Goal: Task Accomplishment & Management: Complete application form

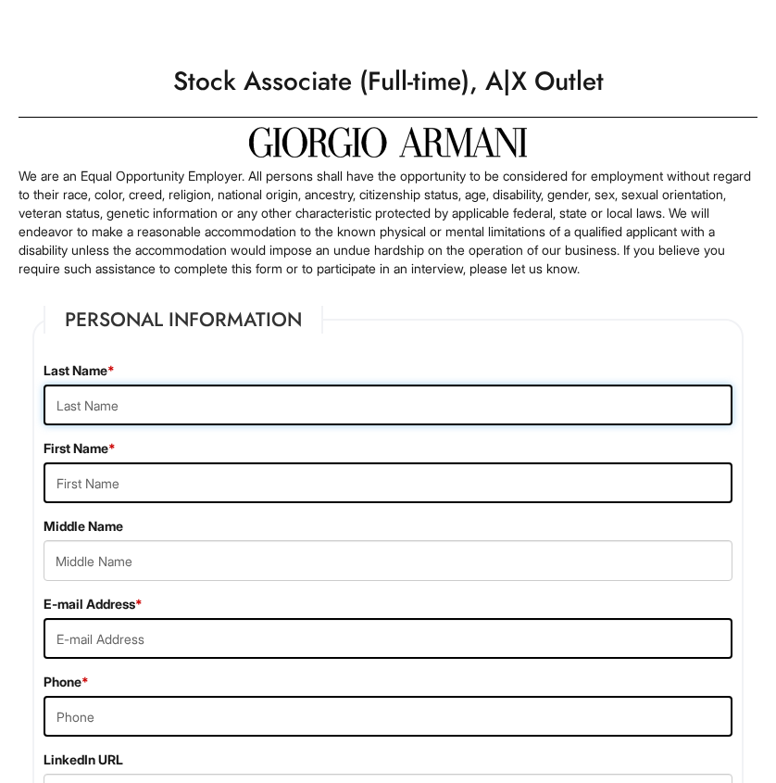
click at [264, 398] on input "text" at bounding box center [388, 404] width 689 height 41
type input "Sena"
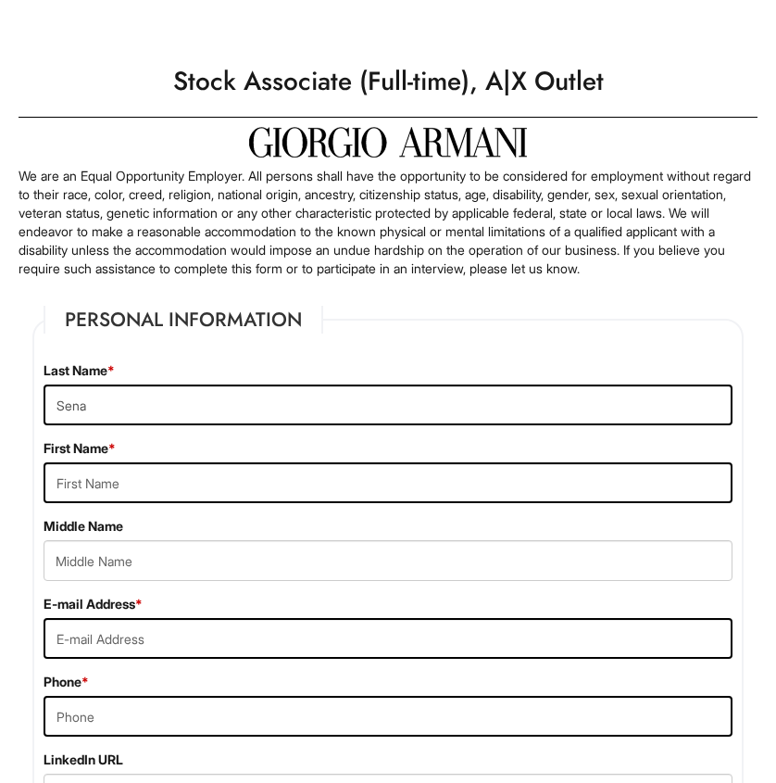
type input "Sean Jay"
type input "seanjaysena@gmail.com"
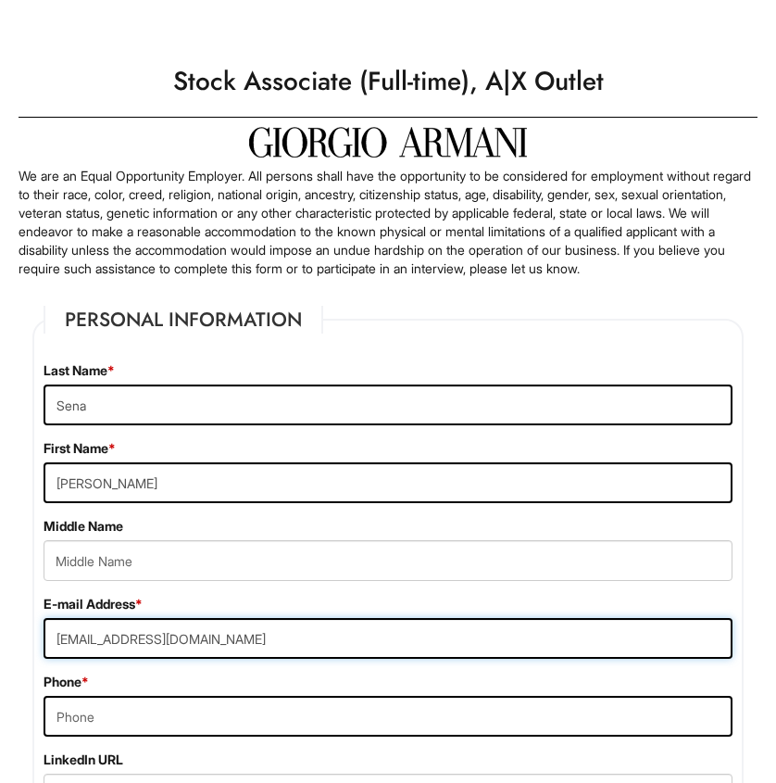
type input "7027886963"
type input "6145 SYDNEY BAY CT"
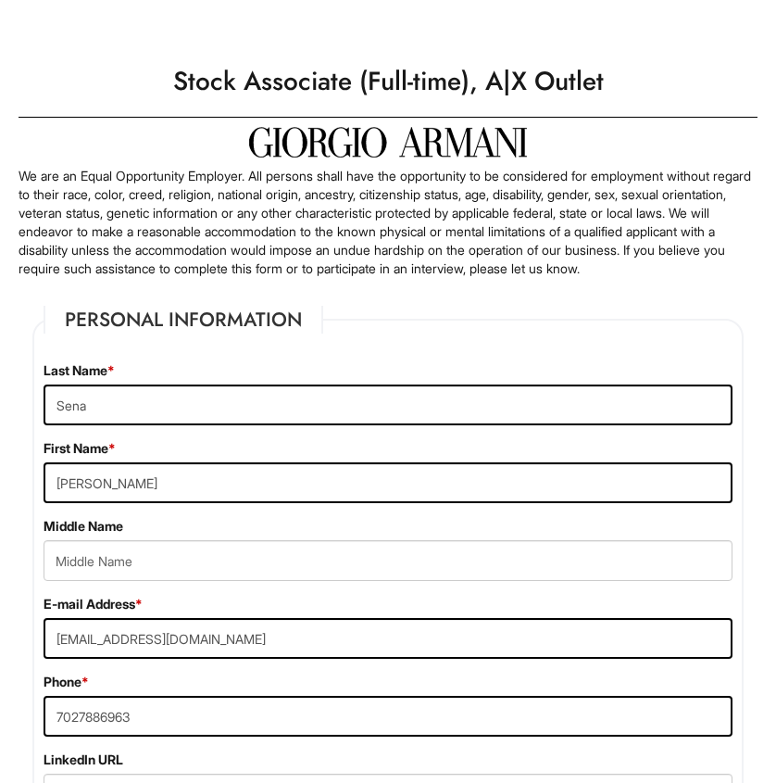
type input "NORTH LAS VEGAS"
select select "NV"
type input "89081"
select select "United States of America"
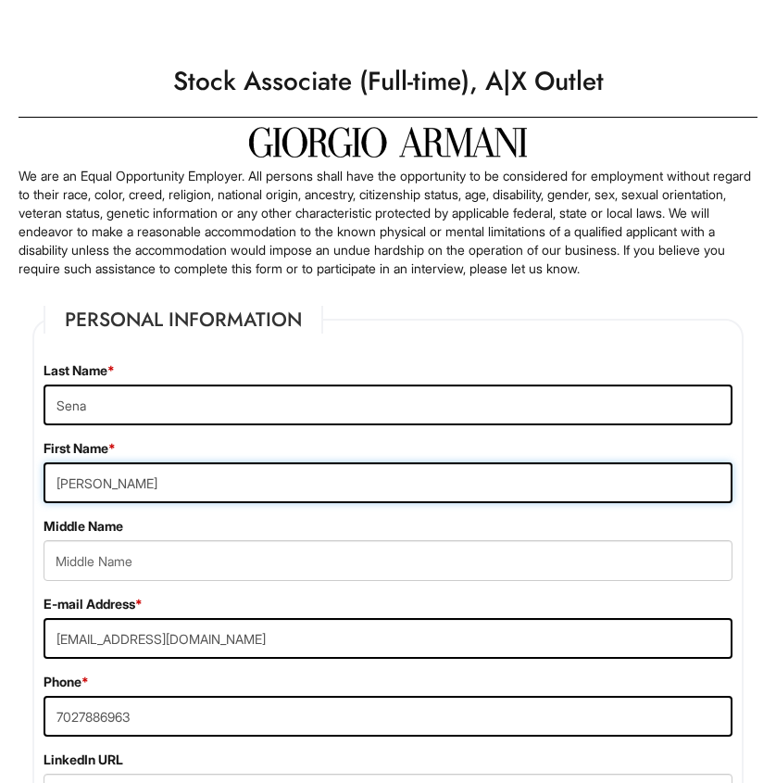
click at [199, 480] on input "Sean Jay" at bounding box center [388, 482] width 689 height 41
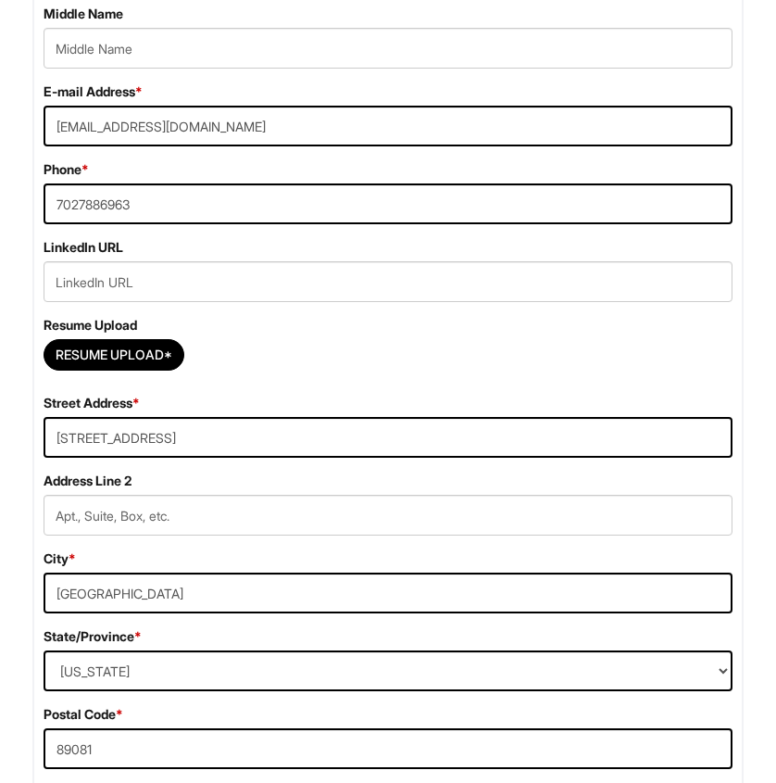
scroll to position [525, 0]
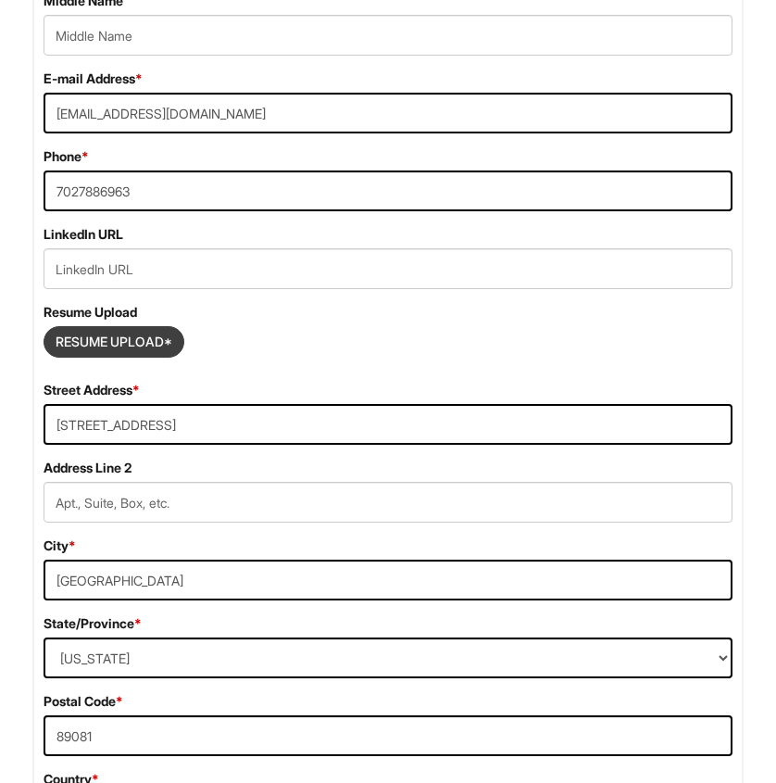
type input "Sean"
click at [162, 343] on input "Resume Upload*" at bounding box center [113, 342] width 139 height 30
type input "C:\fakepath\SeanSena_Resume.pdf"
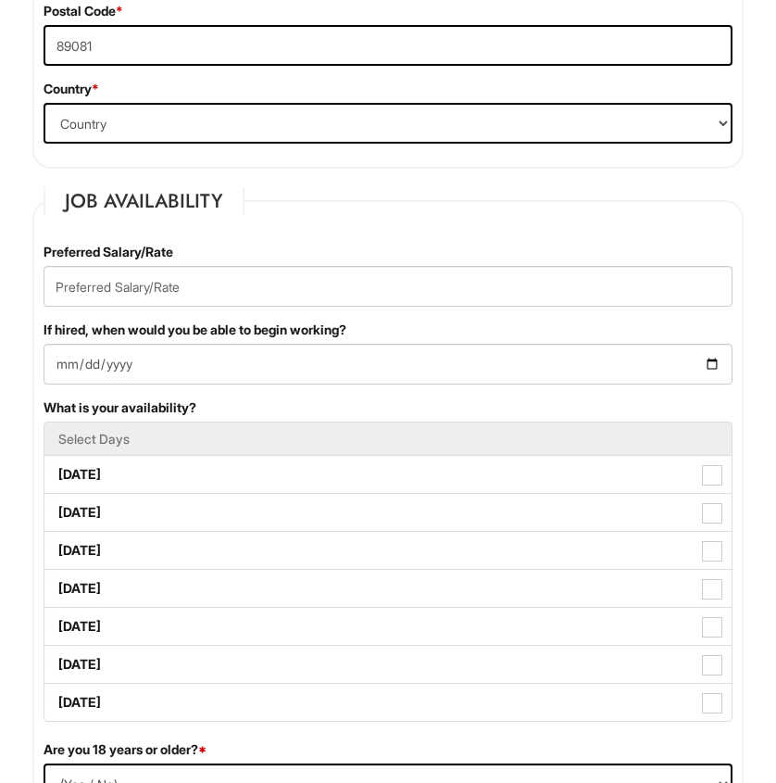
scroll to position [1238, 0]
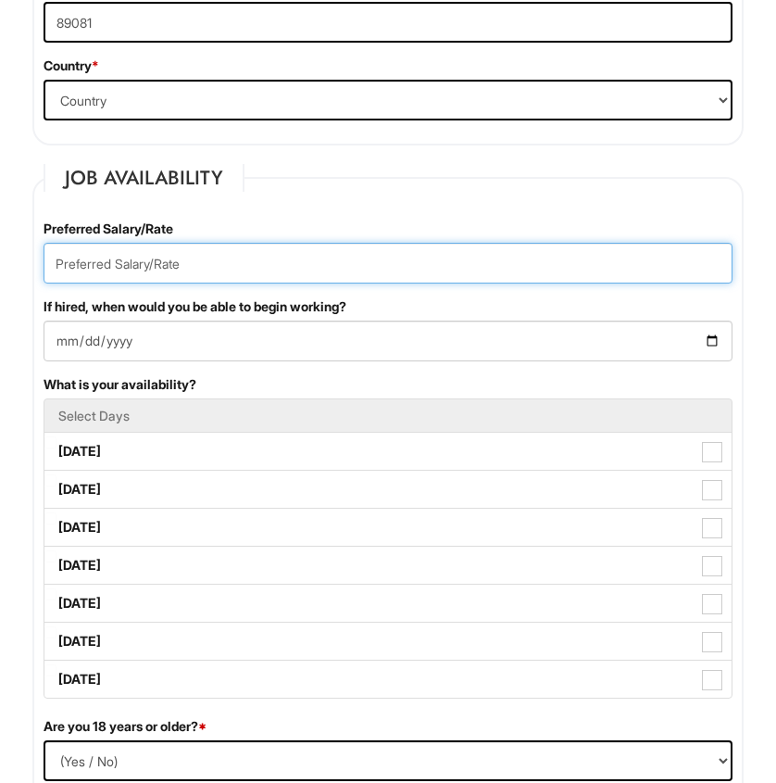
click at [219, 267] on input "text" at bounding box center [388, 263] width 689 height 41
type input "15 dollars per hour"
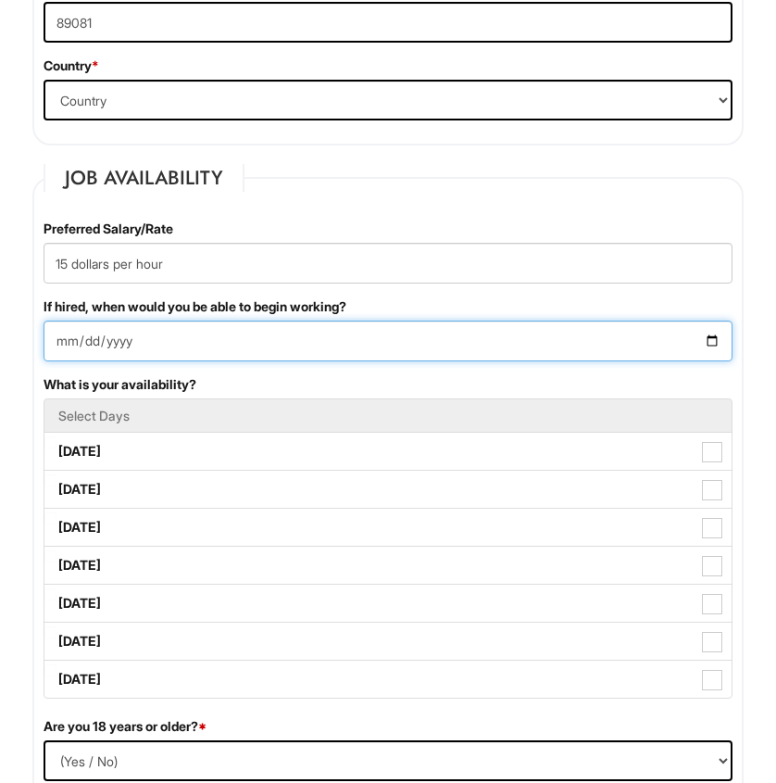
click at [146, 336] on input "If hired, when would you be able to begin working?" at bounding box center [388, 340] width 689 height 41
type input "2025-08-25"
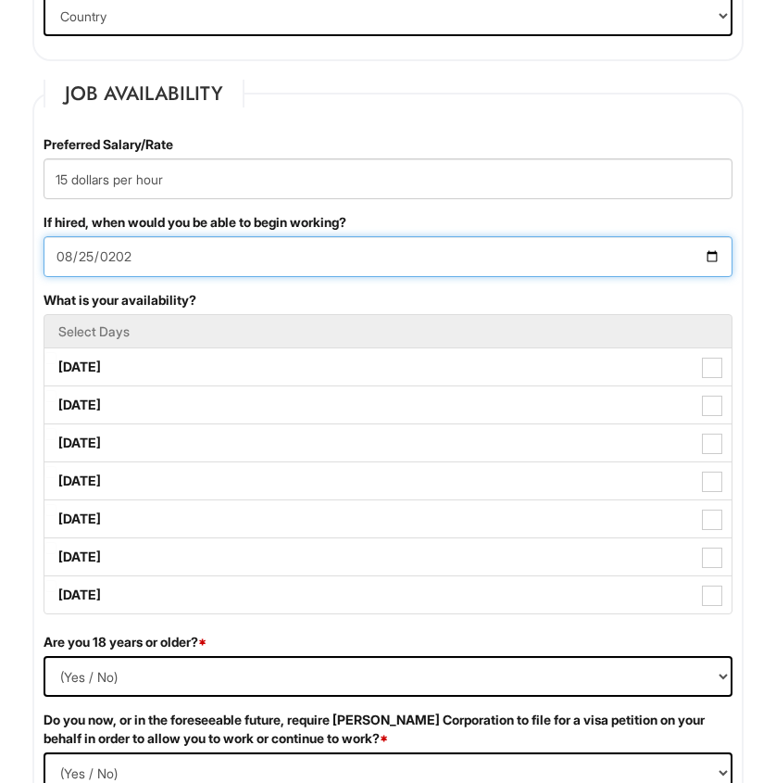
scroll to position [1366, 0]
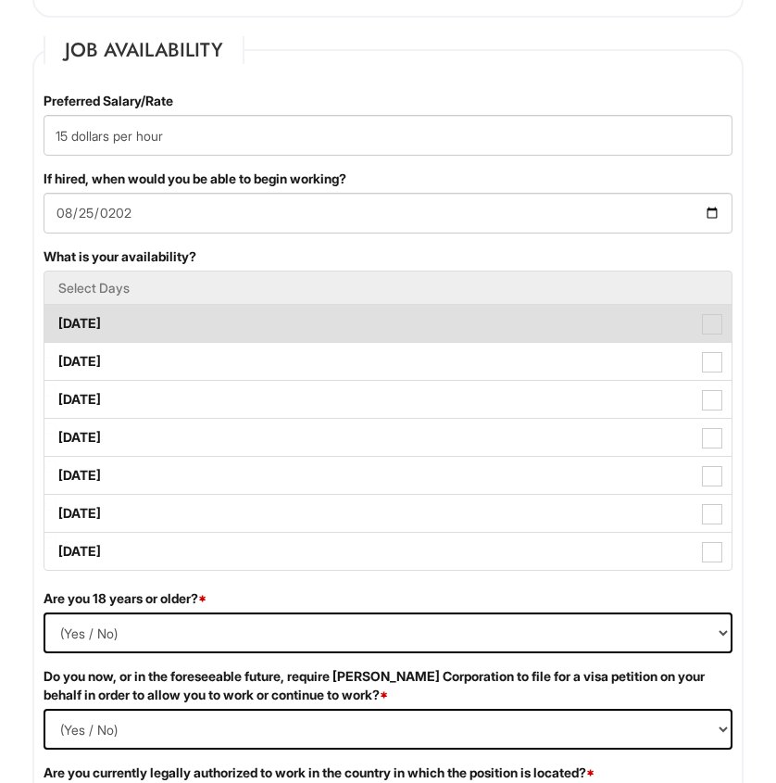
click at [156, 315] on label "Monday" at bounding box center [387, 323] width 687 height 37
click at [57, 315] on Available_Monday "Monday" at bounding box center [50, 314] width 12 height 12
checkbox Available_Monday "true"
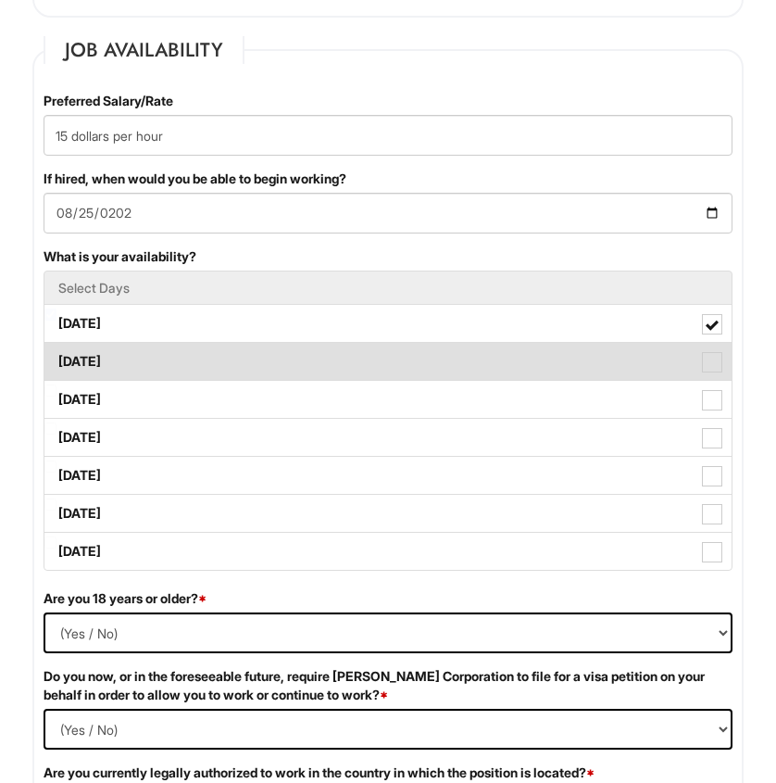
click at [158, 342] on li "Tuesday" at bounding box center [388, 361] width 689 height 39
click at [159, 372] on label "Tuesday" at bounding box center [387, 361] width 687 height 37
click at [57, 358] on Available_Tuesday "Tuesday" at bounding box center [50, 352] width 12 height 12
checkbox Available_Tuesday "true"
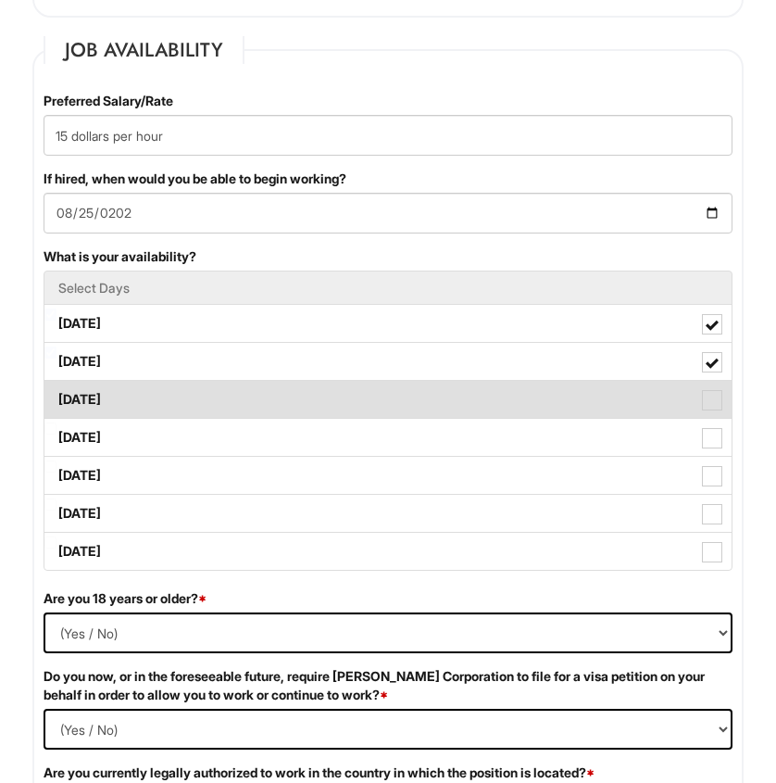
click at [168, 402] on label "Wednesday" at bounding box center [387, 399] width 687 height 37
click at [57, 396] on Available_Wednesday "Wednesday" at bounding box center [50, 390] width 12 height 12
checkbox Available_Wednesday "true"
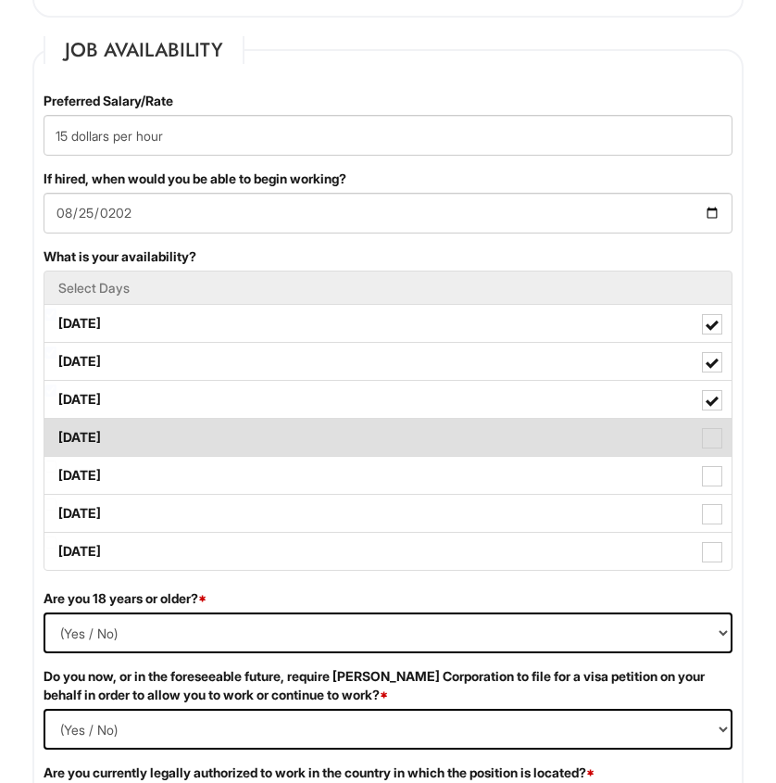
click at [169, 440] on label "Thursday" at bounding box center [387, 437] width 687 height 37
click at [57, 434] on Available_Thursday "Thursday" at bounding box center [50, 428] width 12 height 12
checkbox Available_Thursday "true"
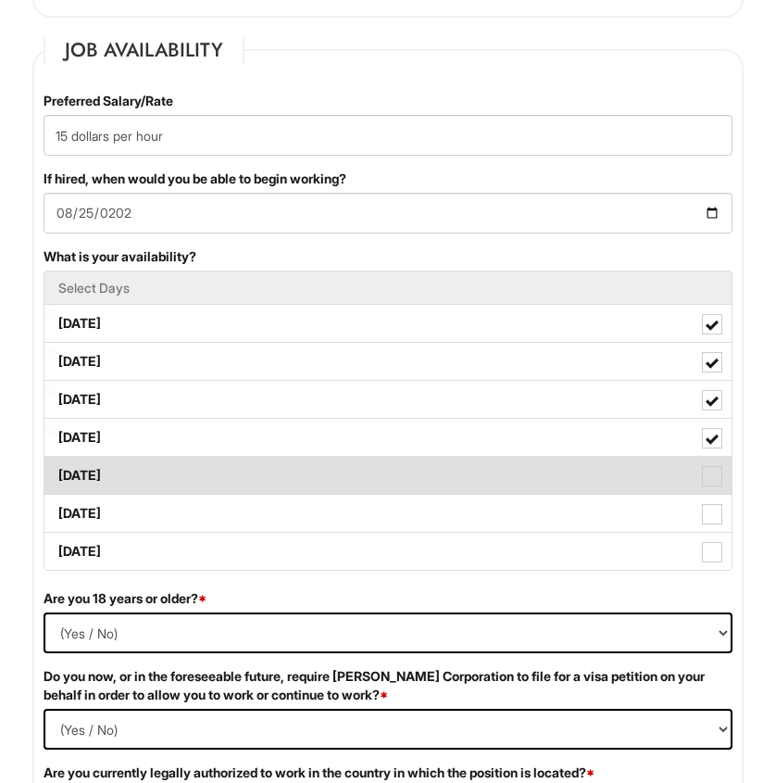
click at [171, 471] on label "Friday" at bounding box center [387, 475] width 687 height 37
click at [57, 471] on Available_Friday "Friday" at bounding box center [50, 466] width 12 height 12
checkbox Available_Friday "true"
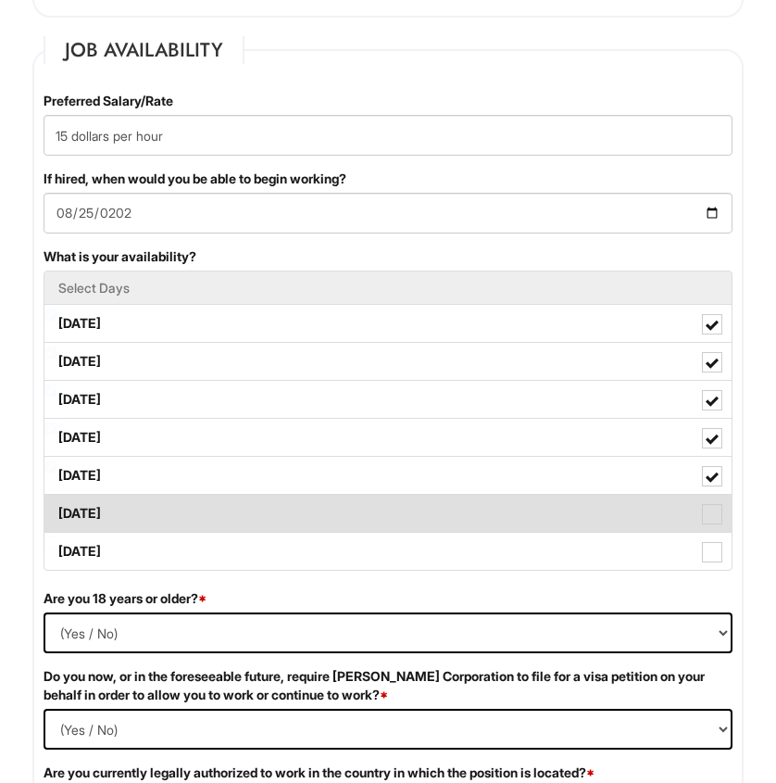
click at [170, 503] on label "Saturday" at bounding box center [387, 513] width 687 height 37
click at [57, 503] on Available_Saturday "Saturday" at bounding box center [50, 504] width 12 height 12
checkbox Available_Saturday "true"
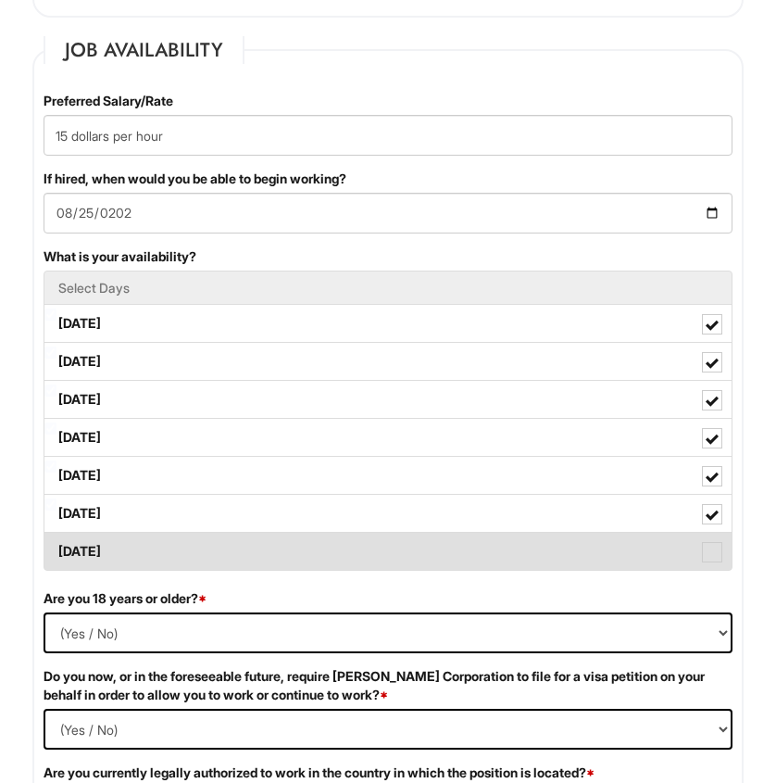
click at [155, 547] on label "Sunday" at bounding box center [387, 551] width 687 height 37
click at [57, 547] on Available_Sunday "Sunday" at bounding box center [50, 542] width 12 height 12
checkbox Available_Sunday "true"
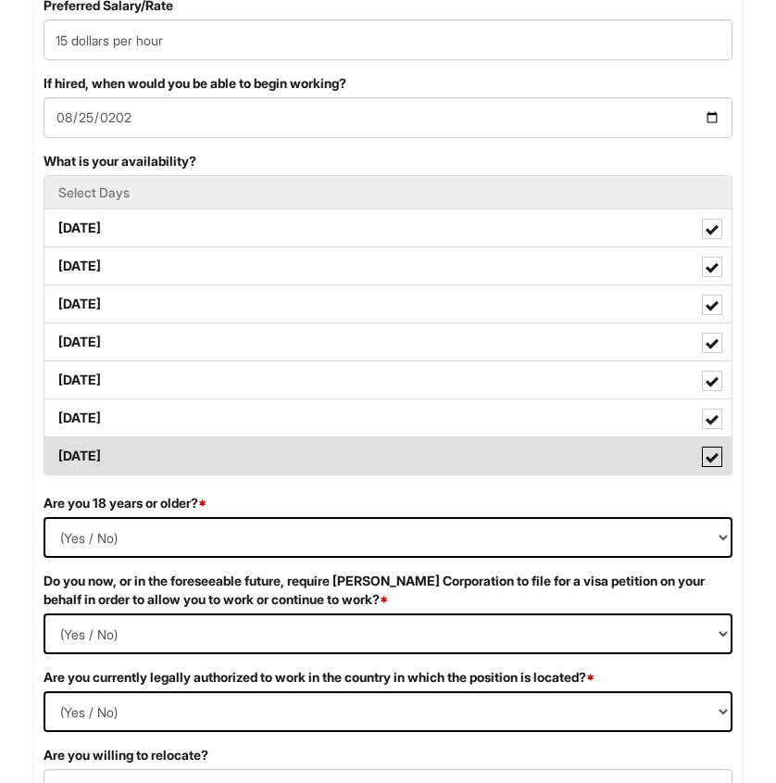
scroll to position [1648, 0]
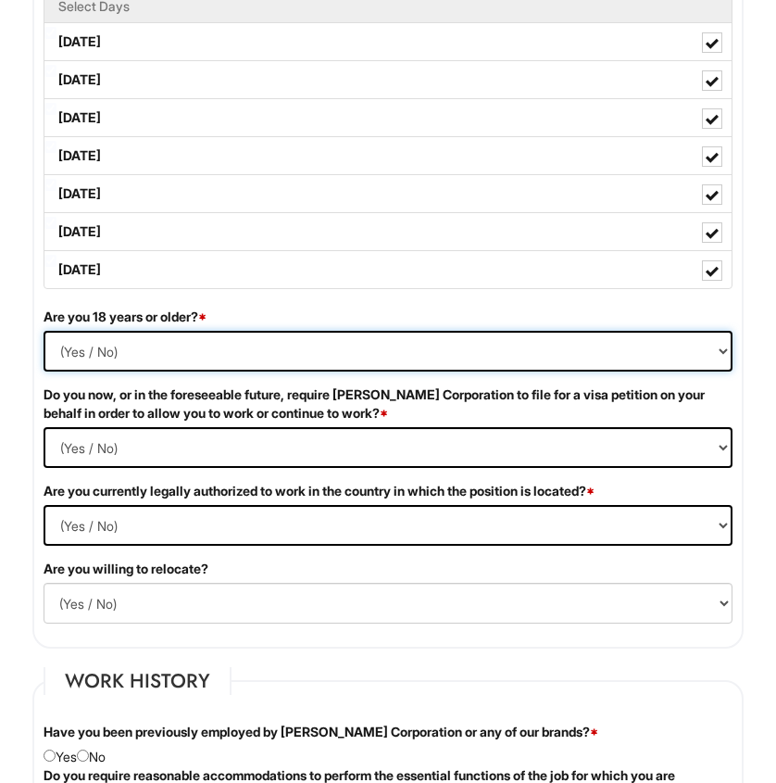
click at [154, 352] on select "(Yes / No) Yes No" at bounding box center [388, 351] width 689 height 41
select select "Yes"
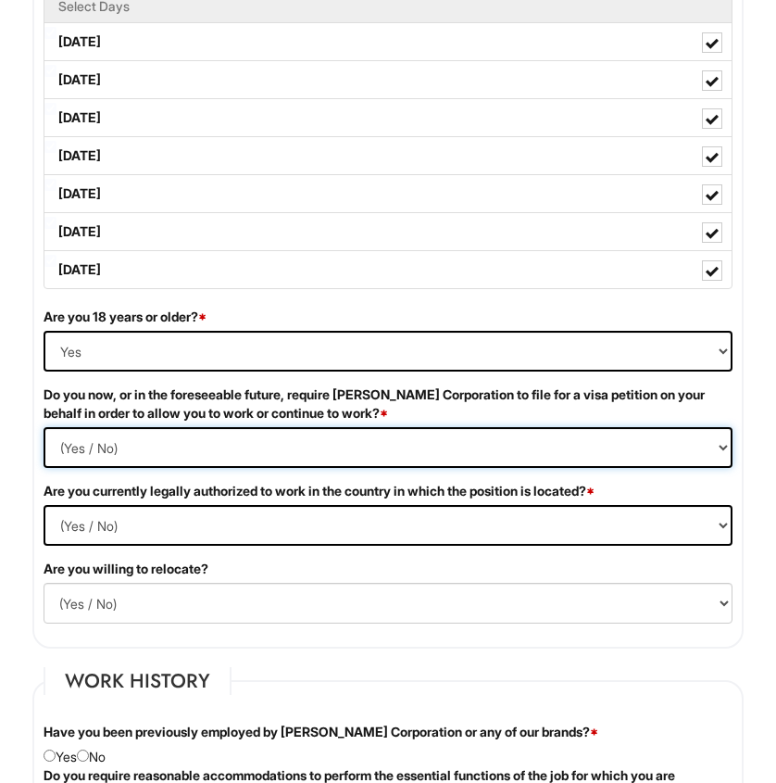
click at [154, 444] on Required "(Yes / No) Yes No" at bounding box center [388, 447] width 689 height 41
select Required "No"
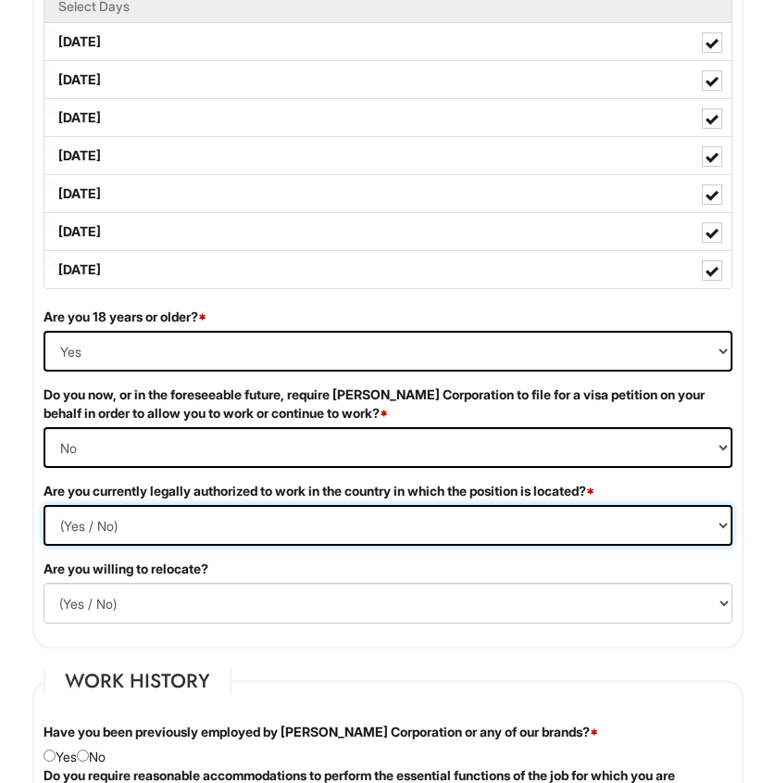
click at [157, 528] on select "(Yes / No) Yes No" at bounding box center [388, 525] width 689 height 41
select select "Yes"
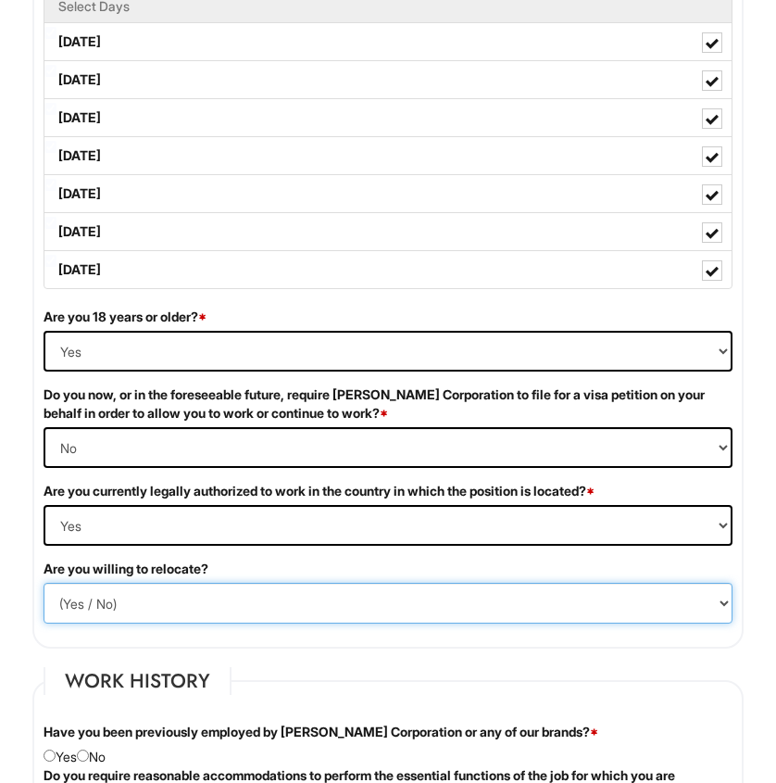
click at [143, 610] on select "(Yes / No) No Yes" at bounding box center [388, 603] width 689 height 41
select select "Y"
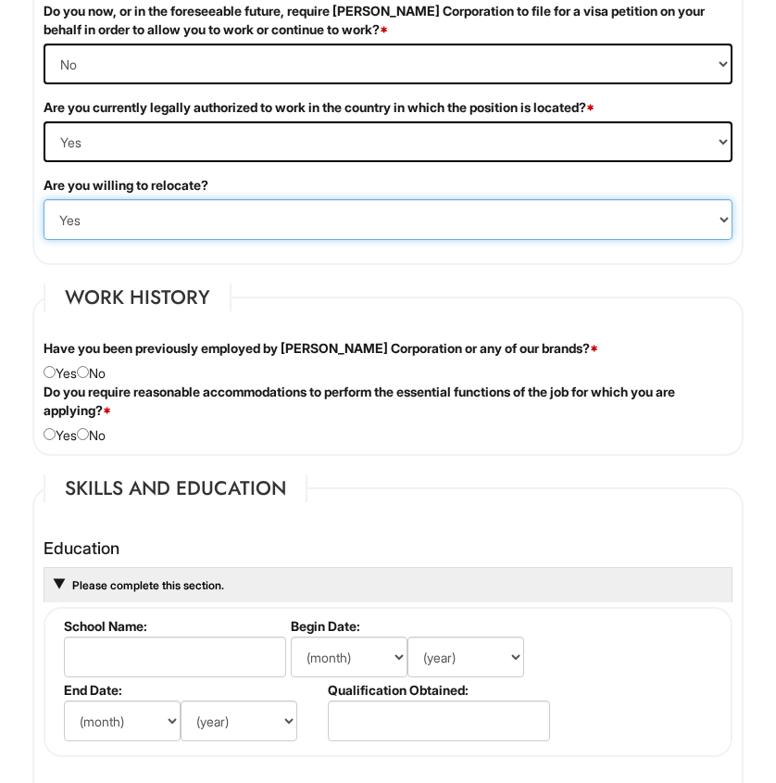
scroll to position [2067, 0]
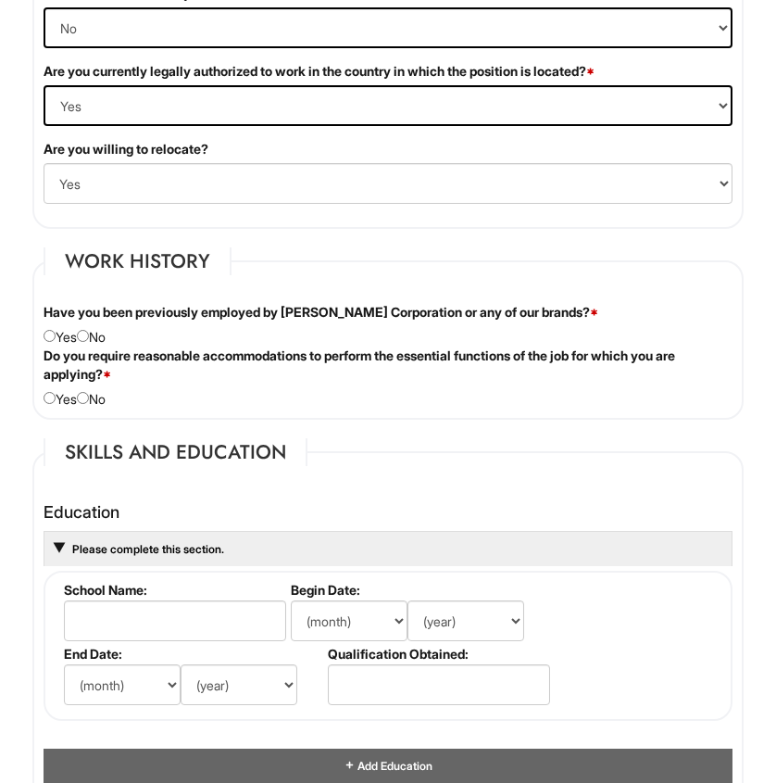
click at [56, 336] on div "Have you been previously employed by Giorgio Armani Corporation or any of our b…" at bounding box center [388, 325] width 717 height 44
click at [52, 337] on input "radio" at bounding box center [50, 336] width 12 height 12
radio input "true"
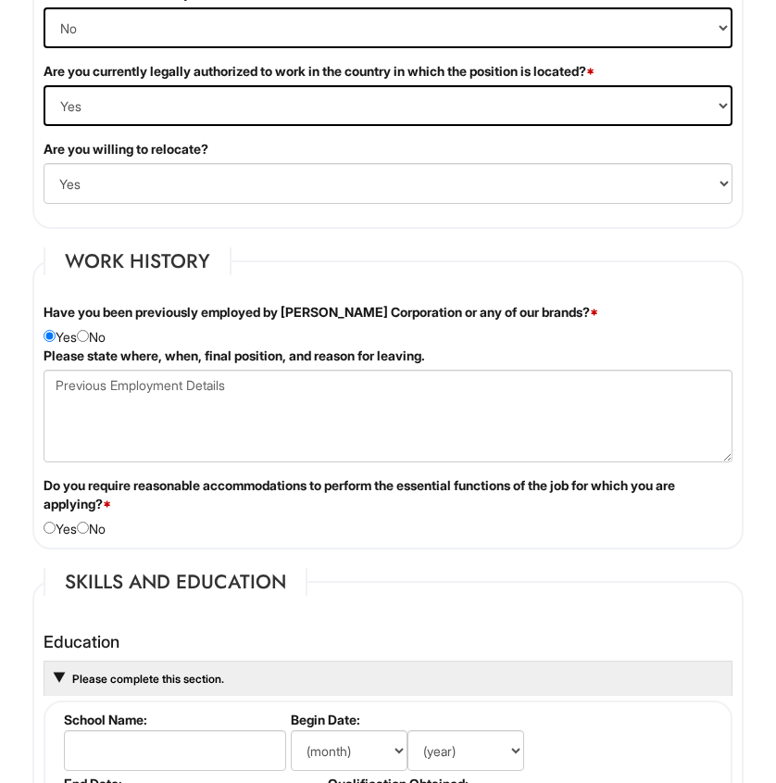
click at [100, 341] on div "Have you been previously employed by Giorgio Armani Corporation or any of our b…" at bounding box center [388, 325] width 717 height 44
click at [97, 340] on div "Have you been previously employed by Giorgio Armani Corporation or any of our b…" at bounding box center [388, 325] width 717 height 44
click at [89, 335] on input "radio" at bounding box center [83, 336] width 12 height 12
radio input "true"
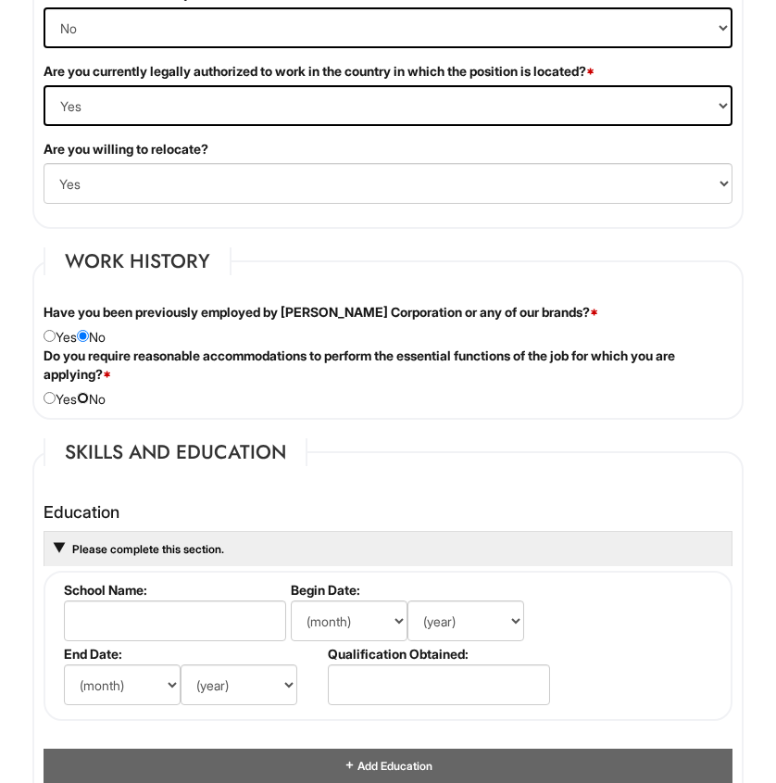
click at [88, 395] on input "radio" at bounding box center [83, 398] width 12 height 12
radio input "true"
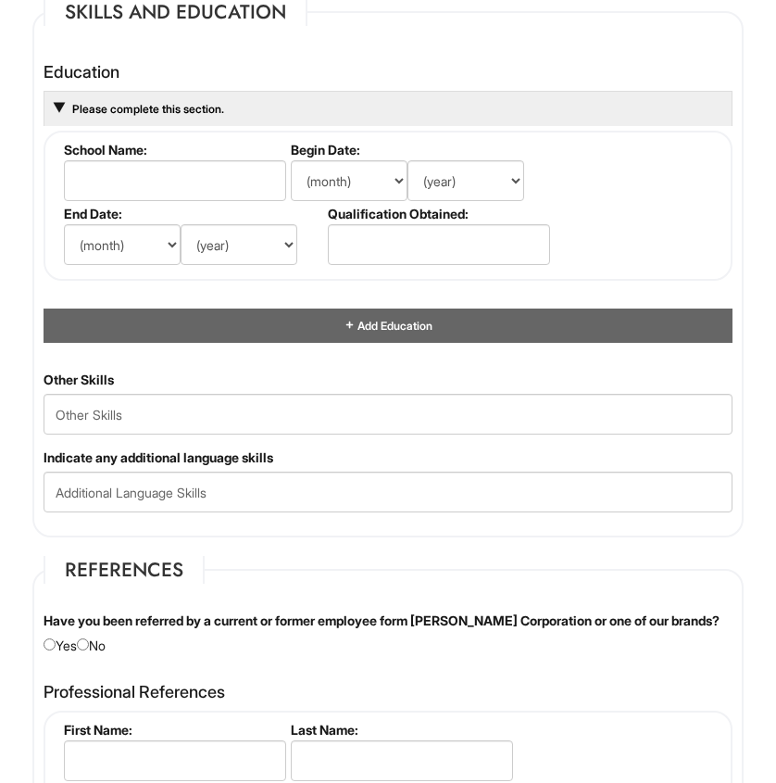
scroll to position [2511, 0]
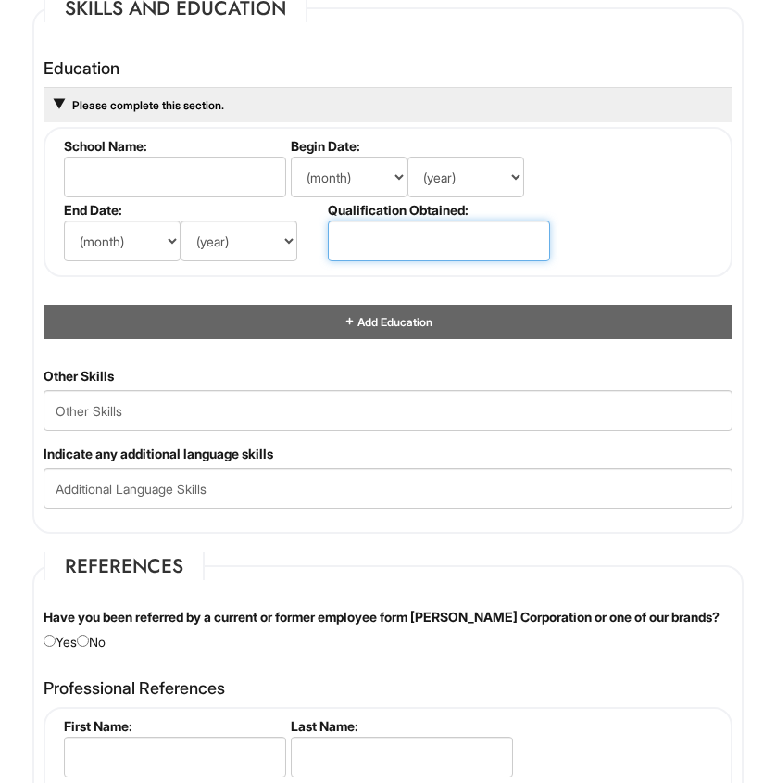
click at [385, 253] on input "text" at bounding box center [439, 240] width 222 height 41
type input "D"
type input "High School Diploma"
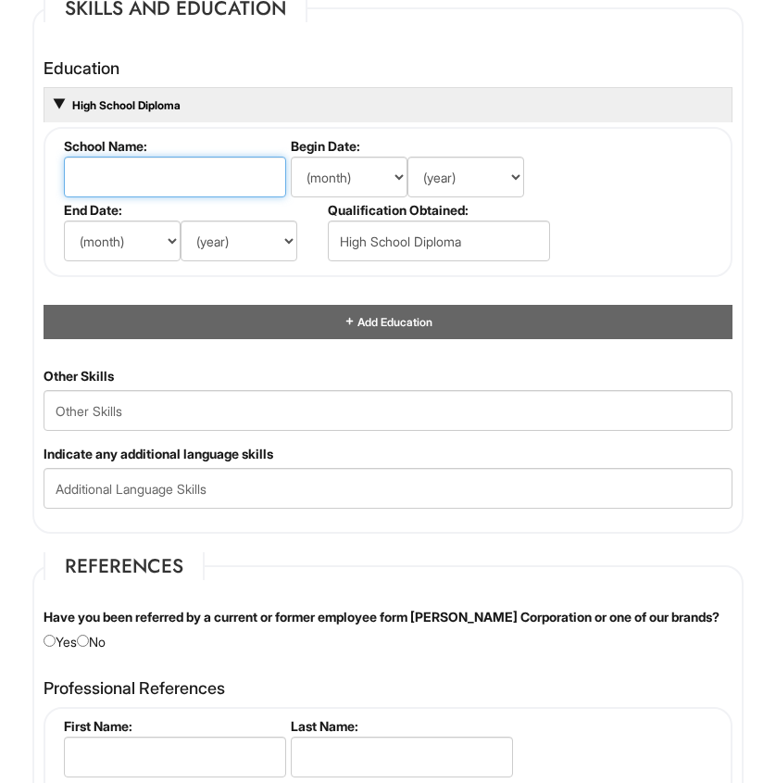
click at [244, 180] on input "text" at bounding box center [175, 177] width 222 height 41
click at [107, 180] on input "Cheynne High School" at bounding box center [175, 177] width 222 height 41
type input "Cheyenne High School"
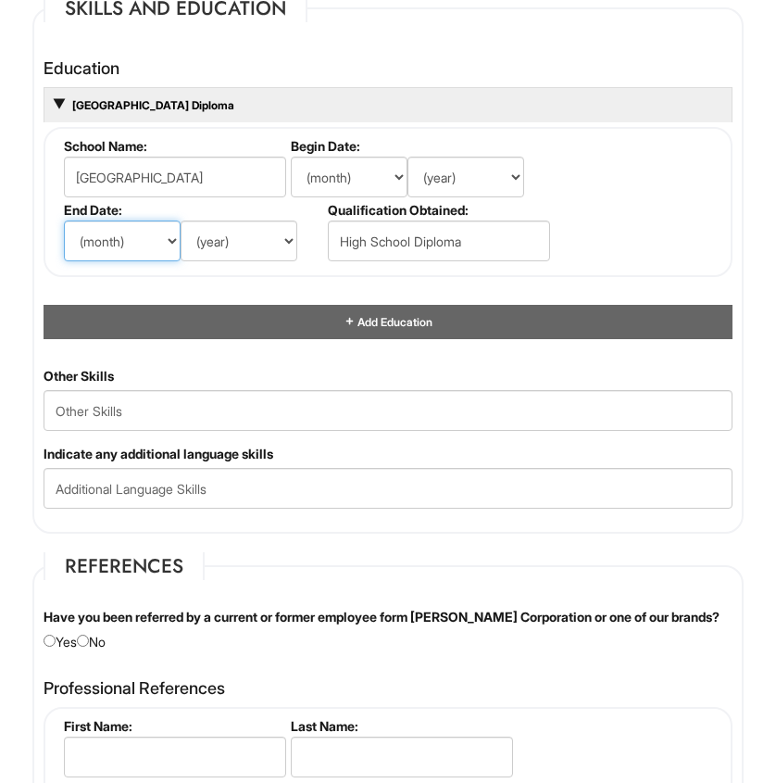
click at [135, 233] on select "(month) Jan Feb Mar Apr May Jun Jul Aug Sep Oct Nov Dec" at bounding box center [122, 240] width 117 height 41
select select "8"
click at [89, 647] on input "radio" at bounding box center [83, 640] width 12 height 12
radio input "true"
click at [357, 180] on select "(month) Jan Feb Mar Apr May Jun Jul Aug Sep Oct Nov Dec" at bounding box center [349, 177] width 117 height 41
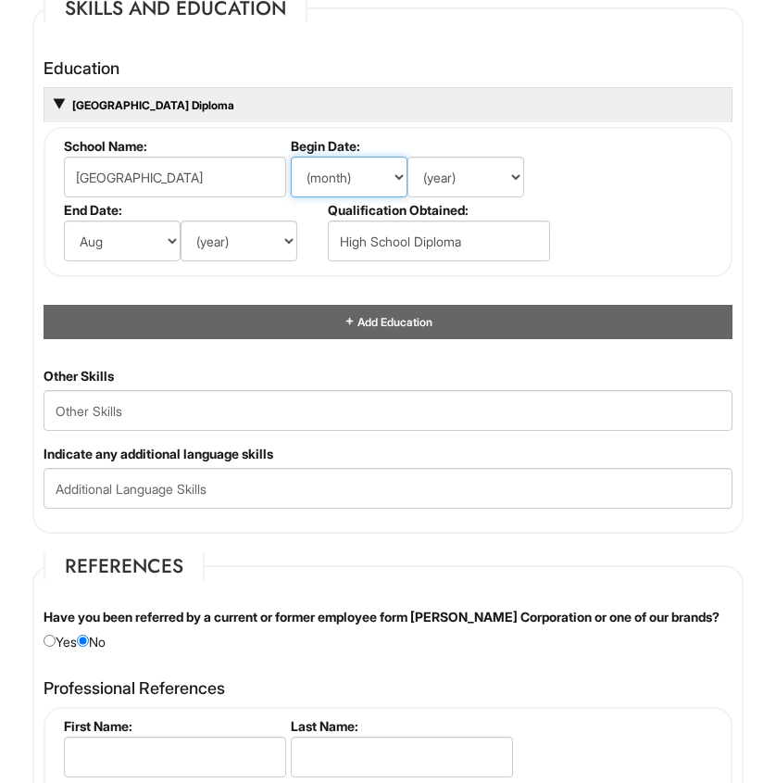
select select "8"
click at [144, 237] on select "(month) Jan Feb Mar Apr May Jun Jul Aug Sep Oct Nov Dec" at bounding box center [122, 240] width 117 height 41
select select "5"
click at [212, 222] on select "(year) 2029 2028 2027 2026 2025 2024 2023 2022 2021 2020 2019 2018 2017 2016 20…" at bounding box center [239, 240] width 117 height 41
select select "2020"
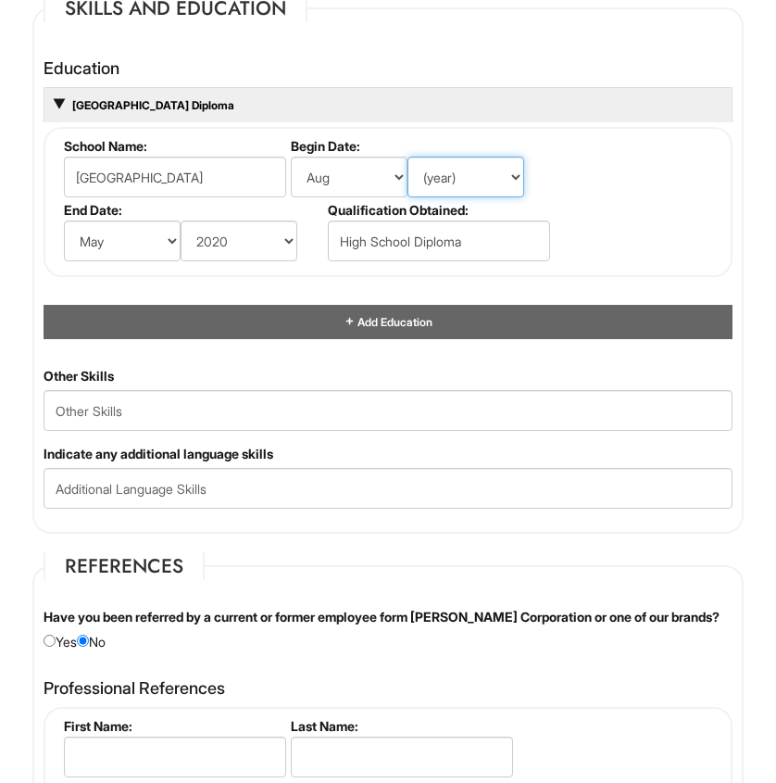
click at [465, 173] on select "(year) 2029 2028 2027 2026 2025 2024 2023 2022 2021 2020 2019 2018 2017 2016 20…" at bounding box center [466, 177] width 117 height 41
select select "2016"
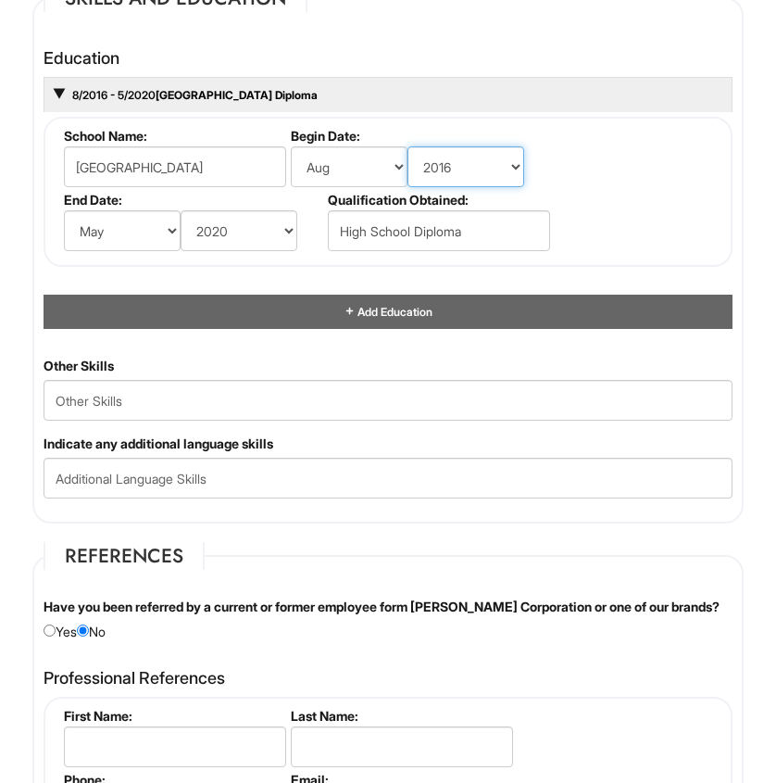
scroll to position [2487, 0]
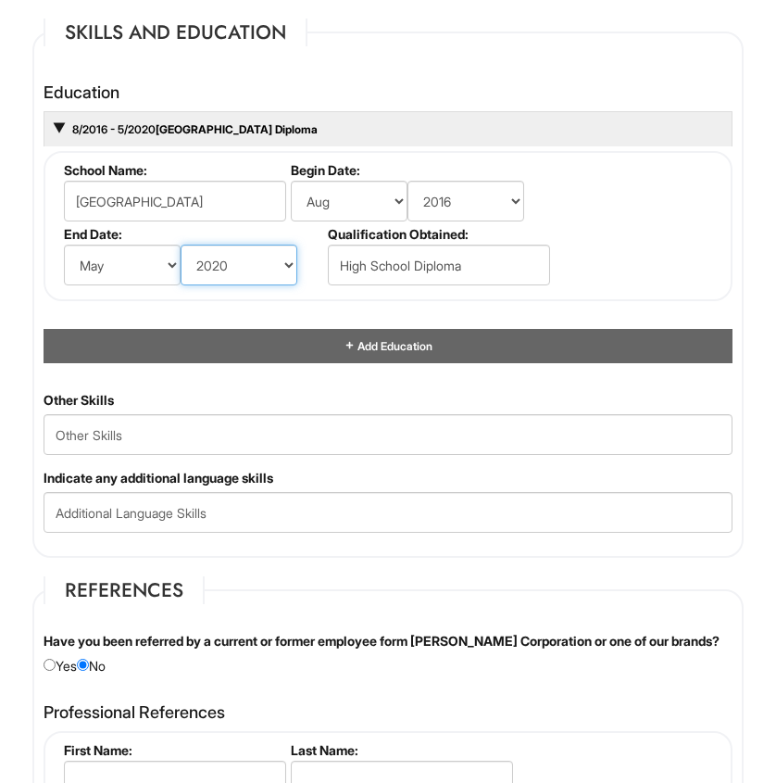
click at [229, 272] on select "(year) 2029 2028 2027 2026 2025 2024 2023 2022 2021 2020 2019 2018 2017 2016 20…" at bounding box center [239, 265] width 117 height 41
select select "2019"
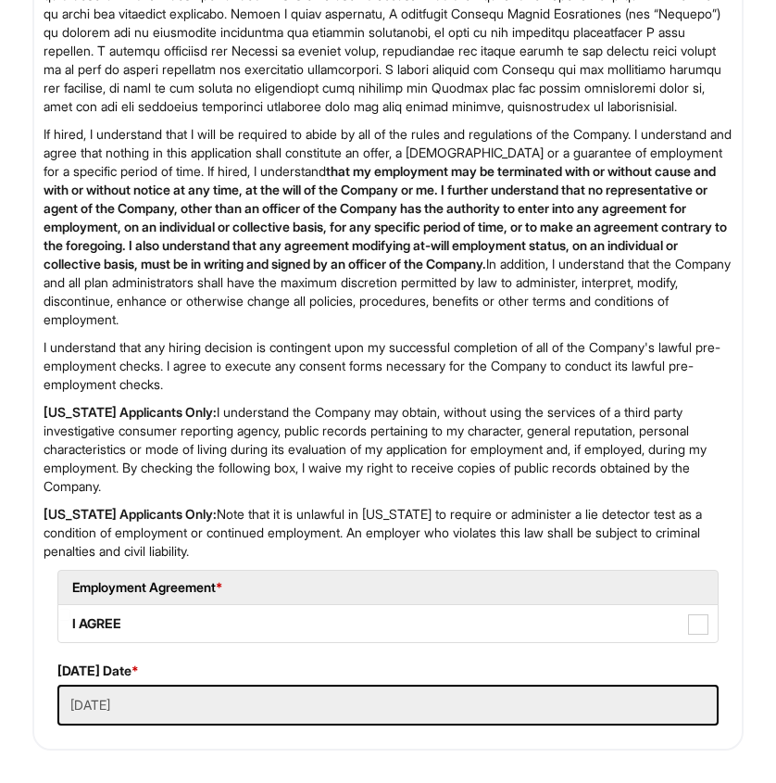
scroll to position [4045, 0]
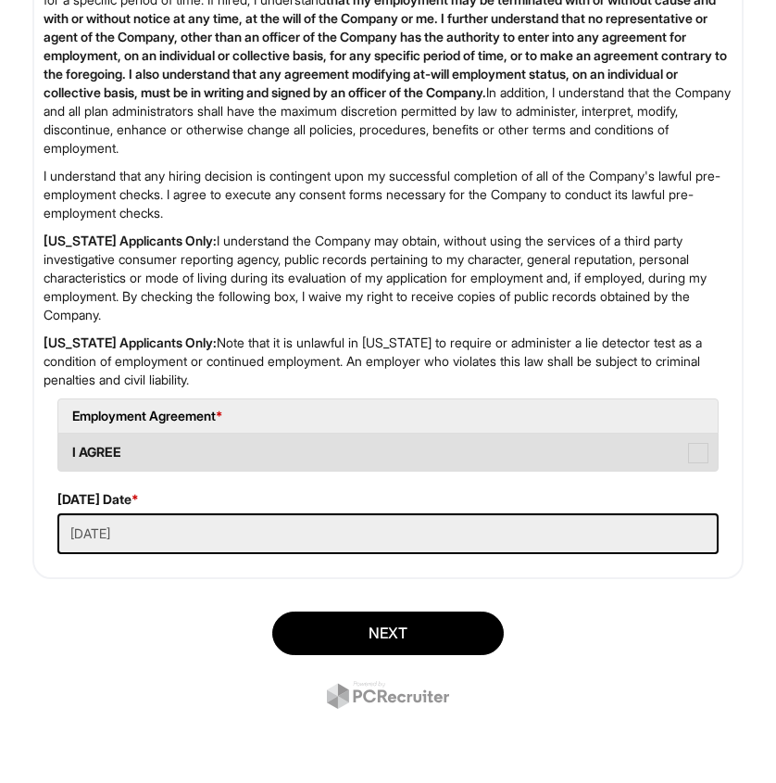
click at [236, 449] on label "I AGREE" at bounding box center [387, 451] width 659 height 37
click at [70, 449] on AGREE "I AGREE" at bounding box center [64, 443] width 12 height 12
checkbox AGREE "true"
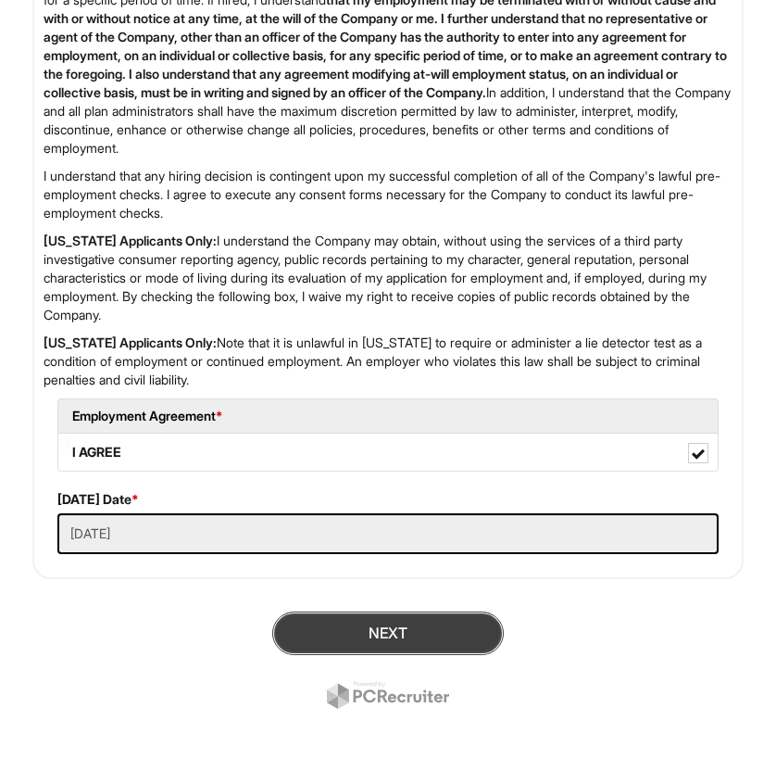
click at [320, 622] on button "Next" at bounding box center [388, 633] width 232 height 44
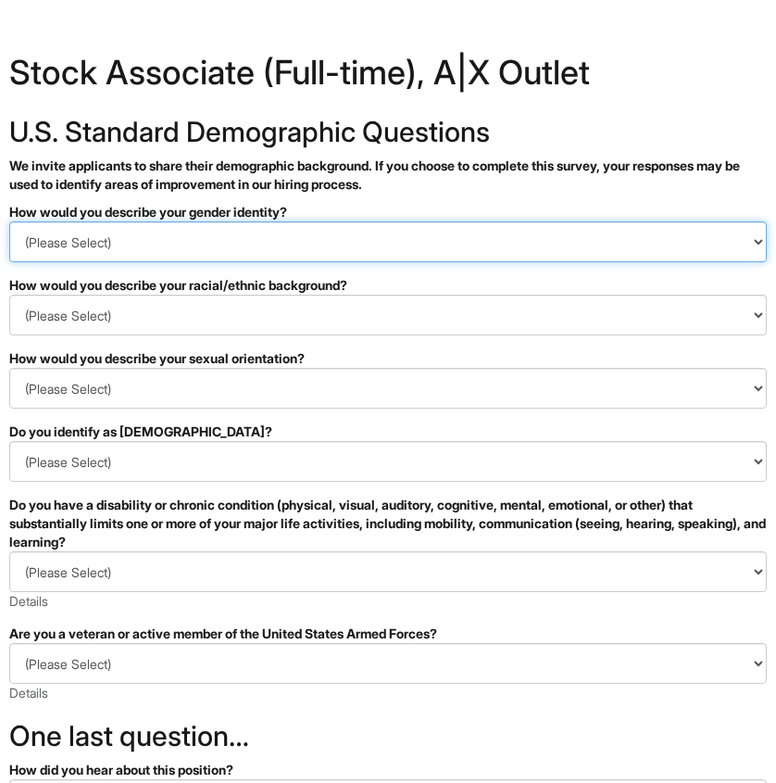
click at [284, 242] on select "(Please Select) Man Woman [DEMOGRAPHIC_DATA] I prefer to self-describe I don't …" at bounding box center [388, 241] width 758 height 41
select select "Man"
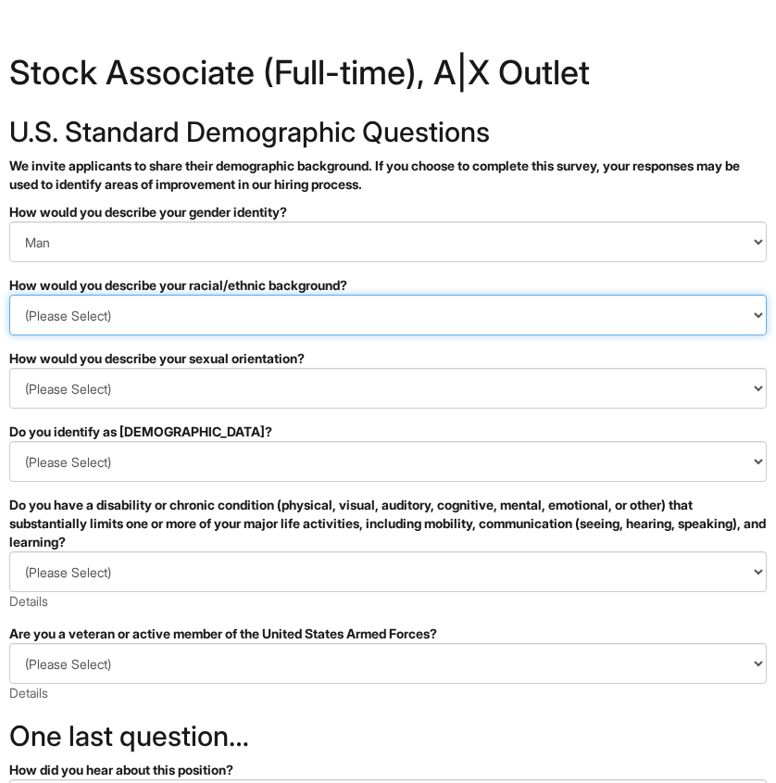
click at [239, 311] on select "(Please Select) [DEMOGRAPHIC_DATA] or of [DEMOGRAPHIC_DATA] descent [DEMOGRAPHI…" at bounding box center [388, 315] width 758 height 41
select select "White or European"
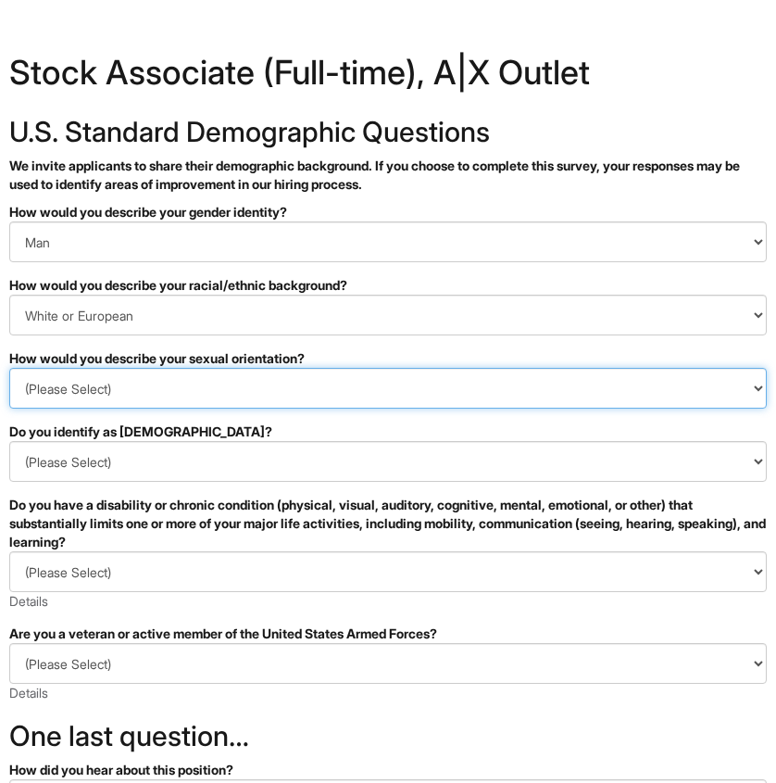
click at [196, 371] on select "(Please Select) [DEMOGRAPHIC_DATA] [DEMOGRAPHIC_DATA] and/or [DEMOGRAPHIC_DATA]…" at bounding box center [388, 388] width 758 height 41
select select "[DEMOGRAPHIC_DATA]"
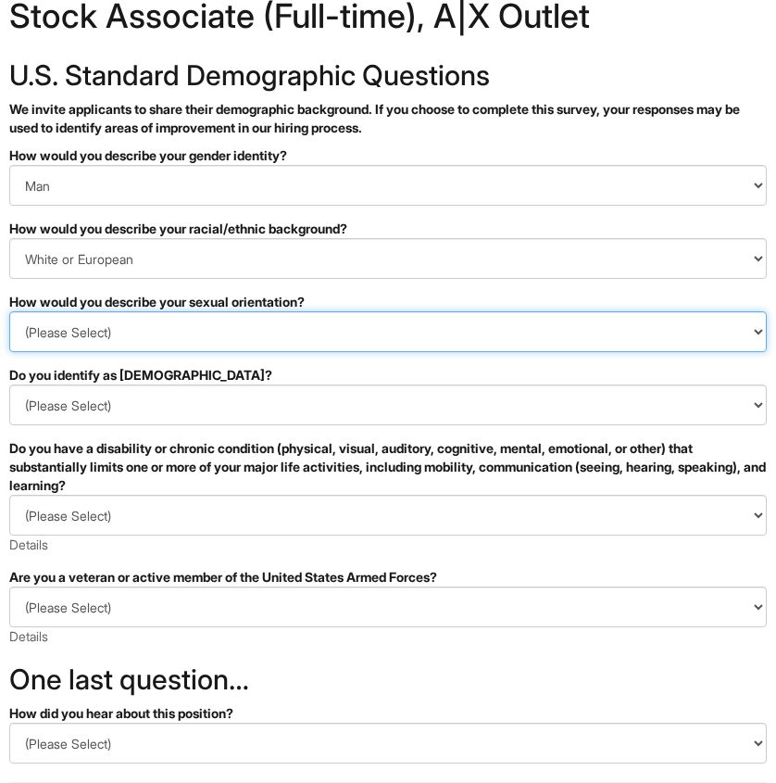
scroll to position [129, 0]
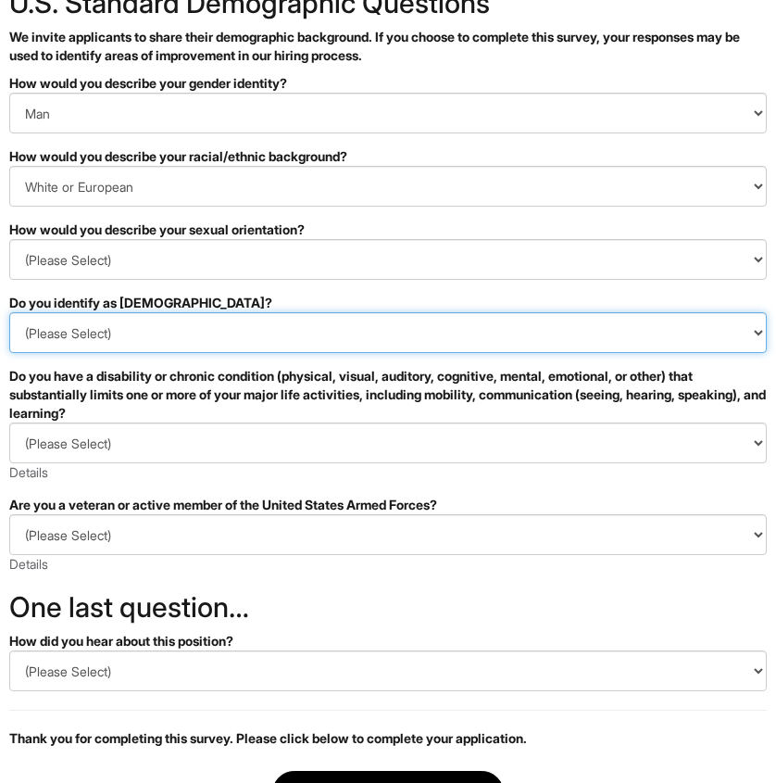
click at [173, 318] on select "(Please Select) Yes No I prefer to self-describe I don't wish to answer" at bounding box center [388, 332] width 758 height 41
select select "No"
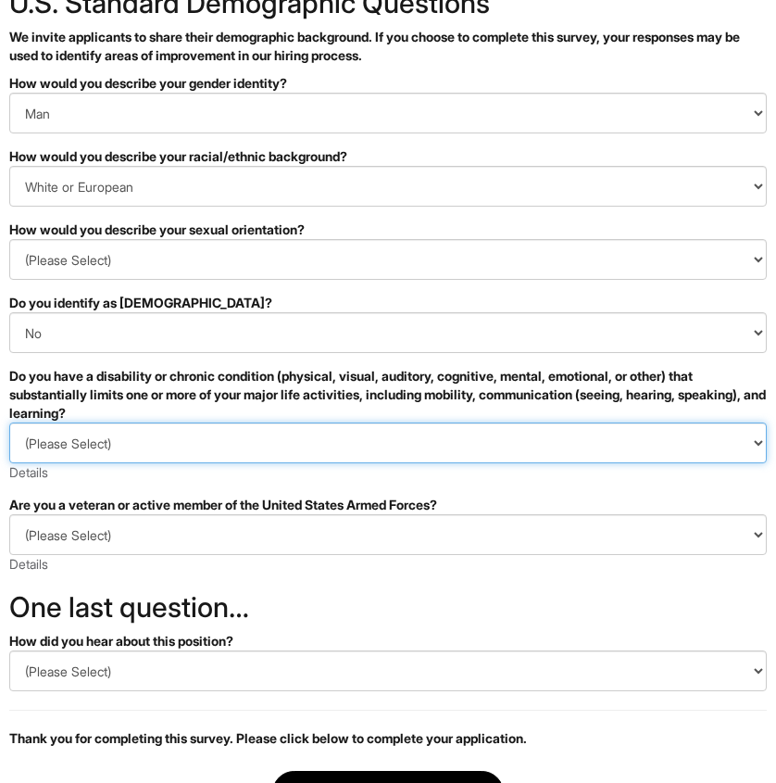
click at [142, 448] on select "(Please Select) YES, I HAVE A DISABILITY (or previously had a disability) NO, I…" at bounding box center [388, 442] width 758 height 41
select select "NO, I DON'T HAVE A DISABILITY"
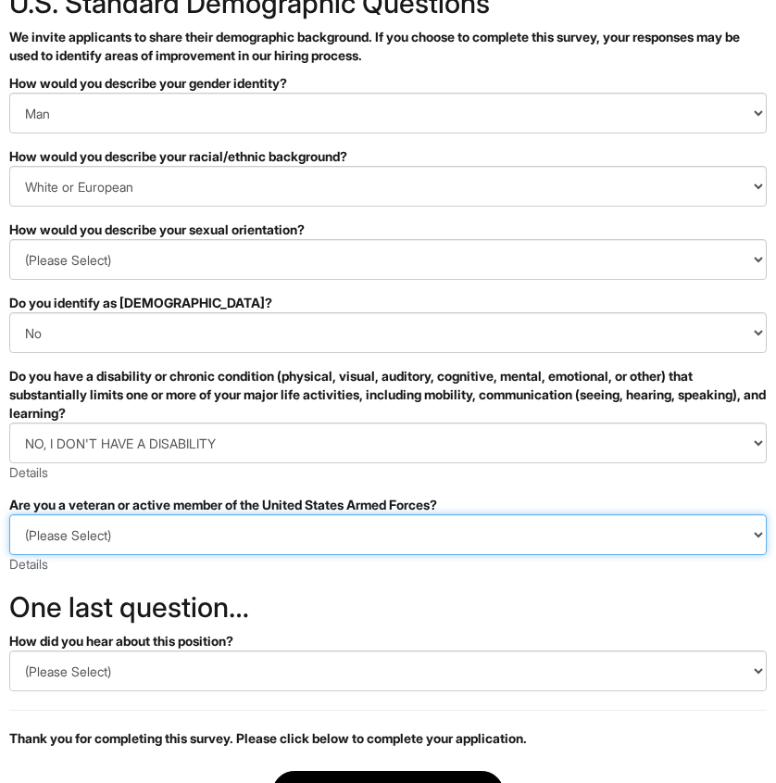
click at [123, 540] on select "(Please Select) I IDENTIFY AS ONE OR MORE OF THE CLASSIFICATIONS OF PROTECTED V…" at bounding box center [388, 534] width 758 height 41
select select "I AM NOT A PROTECTED VETERAN"
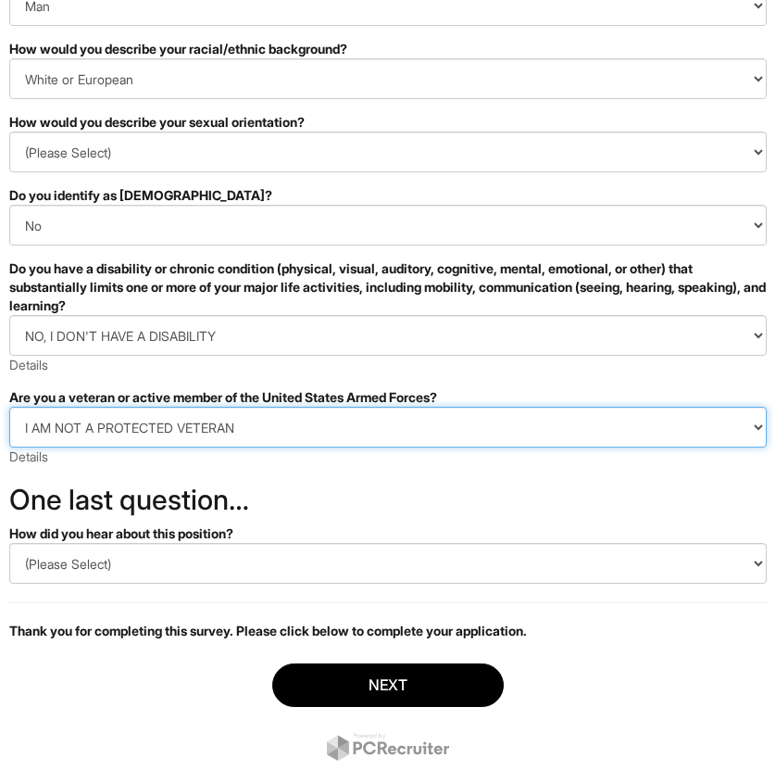
scroll to position [279, 0]
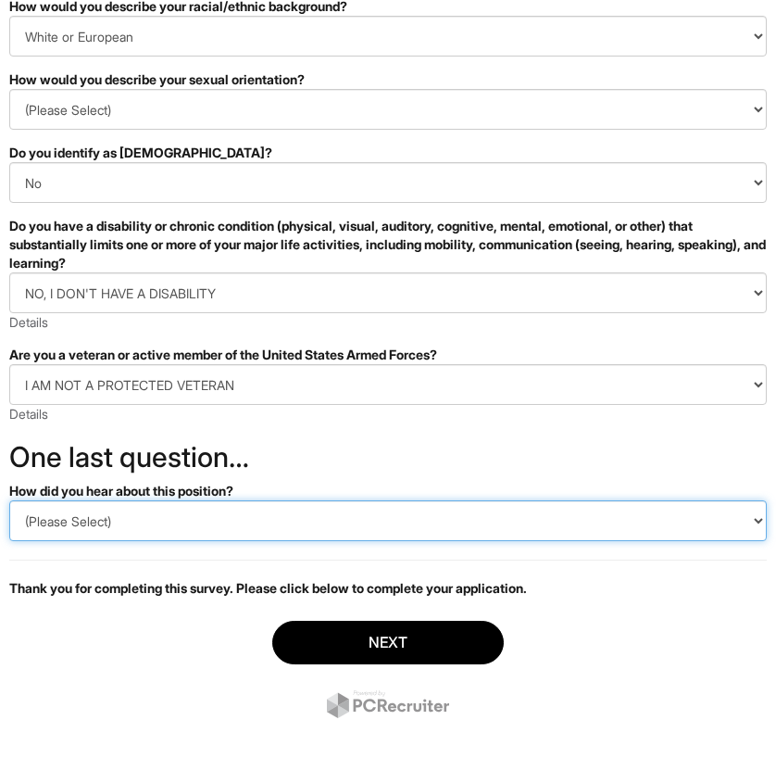
click at [132, 513] on select "(Please Select) CareerBuilder Indeed LinkedIn Monster Referral Other" at bounding box center [388, 520] width 758 height 41
select select "Other"
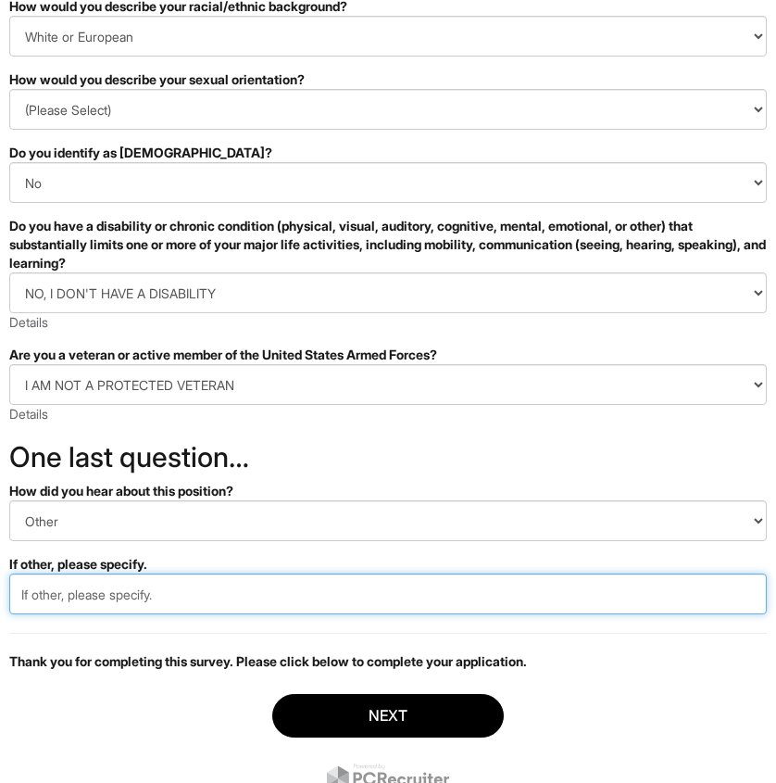
click at [234, 603] on input "text" at bounding box center [388, 593] width 758 height 41
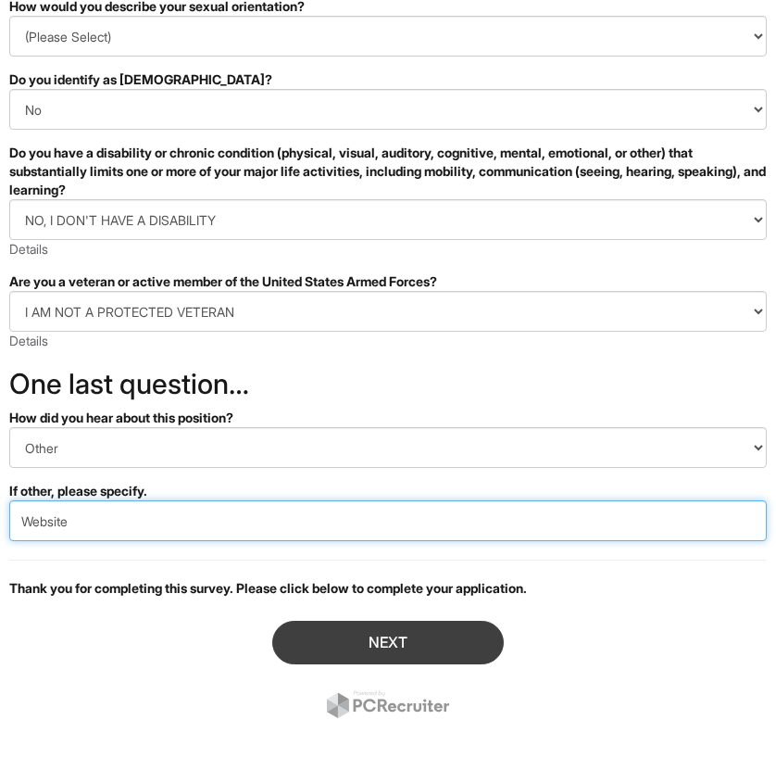
type input "Website"
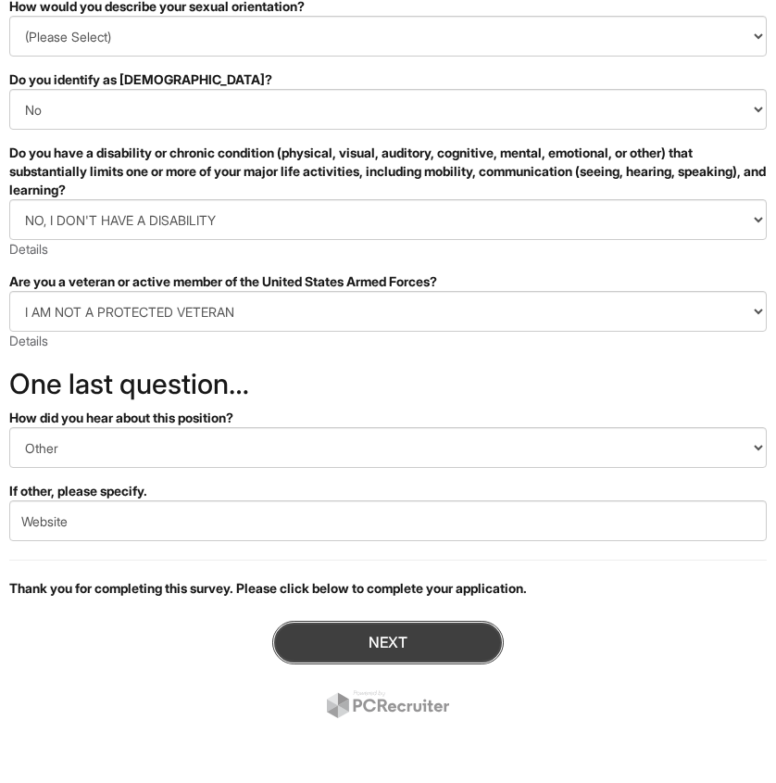
click at [379, 630] on button "Next" at bounding box center [388, 643] width 232 height 44
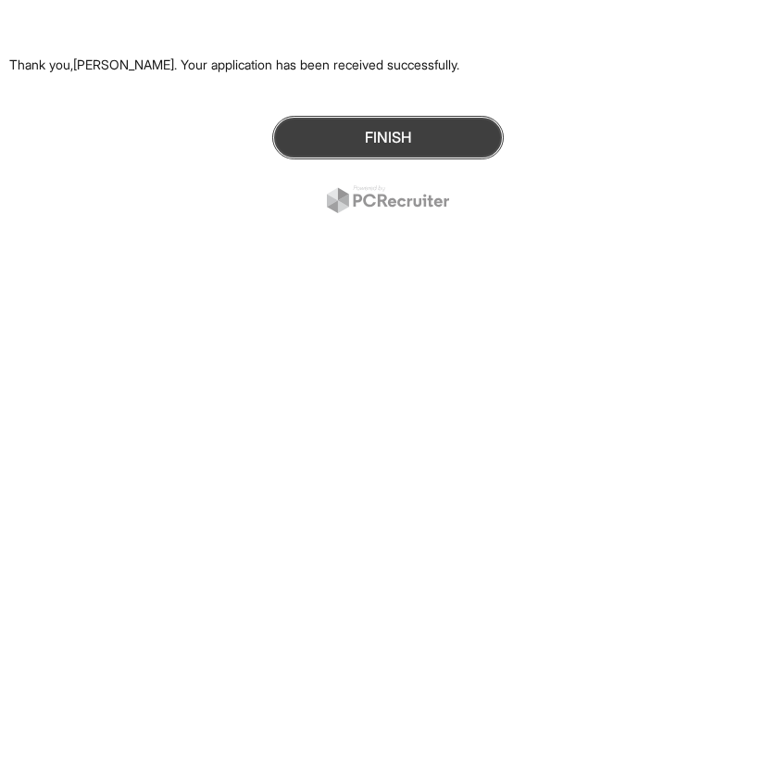
click at [379, 121] on button "Finish" at bounding box center [388, 138] width 232 height 44
